Goal: Use online tool/utility: Use online tool/utility

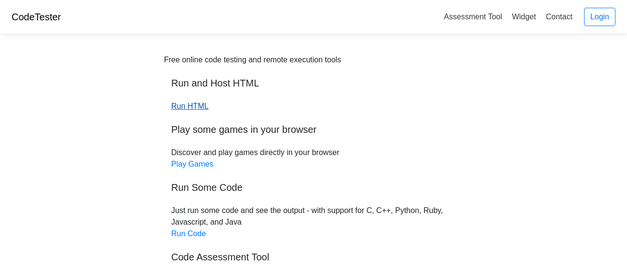
click at [189, 108] on link "Run HTML" at bounding box center [189, 106] width 37 height 8
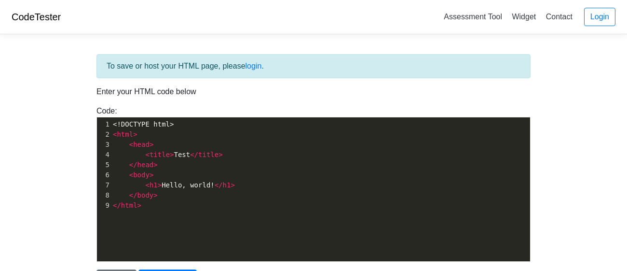
click at [151, 208] on pre "</ html >" at bounding box center [320, 205] width 419 height 10
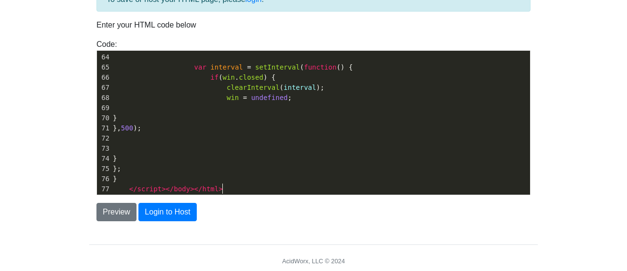
scroll to position [68, 0]
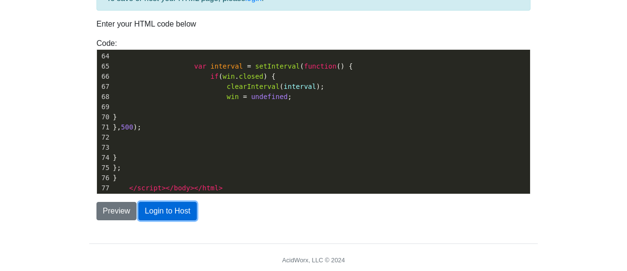
click at [159, 217] on button "Login to Host" at bounding box center [167, 211] width 58 height 18
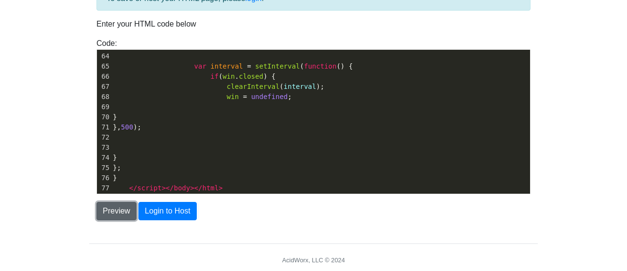
click at [108, 211] on button "Preview" at bounding box center [116, 211] width 40 height 18
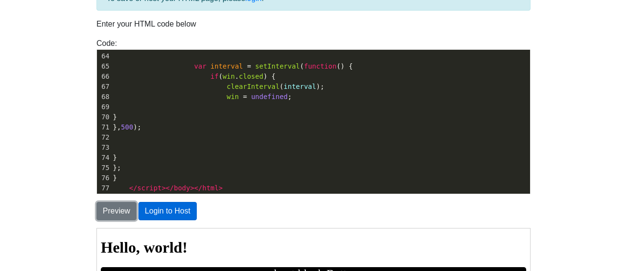
scroll to position [104, 0]
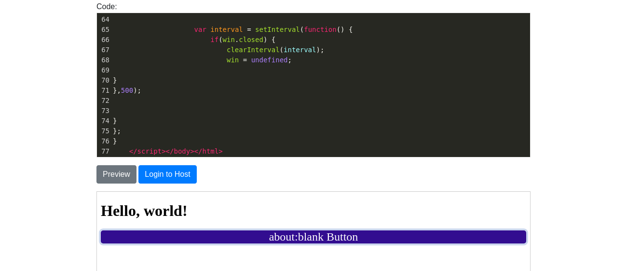
click at [263, 235] on button "about:blank Button" at bounding box center [313, 236] width 426 height 13
